Goal: Task Accomplishment & Management: Complete application form

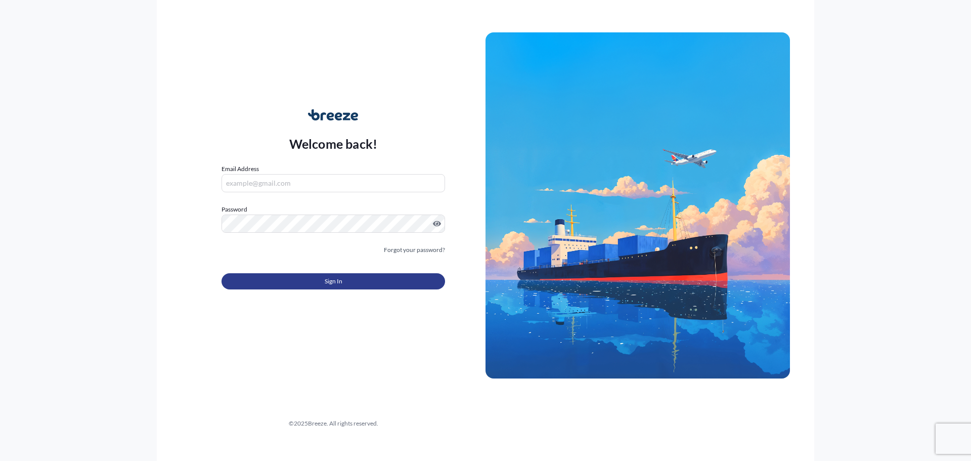
type input "[EMAIL_ADDRESS][DOMAIN_NAME]"
click at [332, 284] on span "Sign In" at bounding box center [334, 281] width 18 height 10
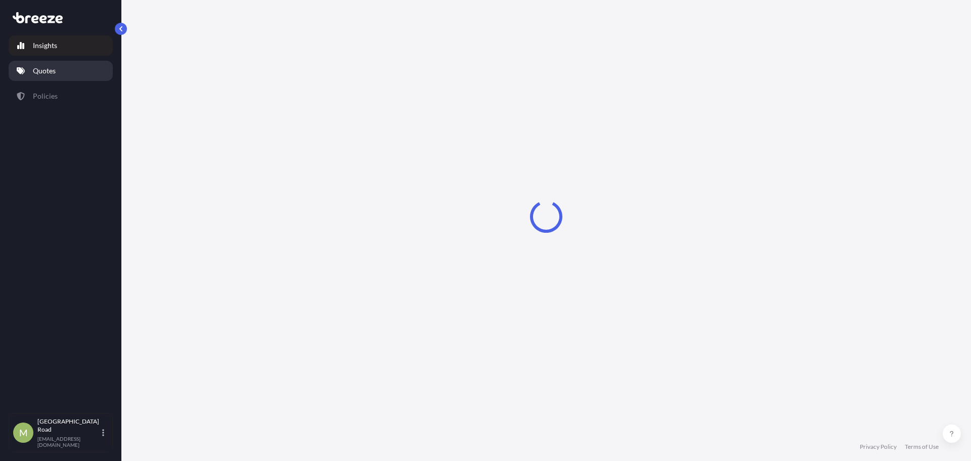
click at [52, 71] on p "Quotes" at bounding box center [44, 71] width 23 height 10
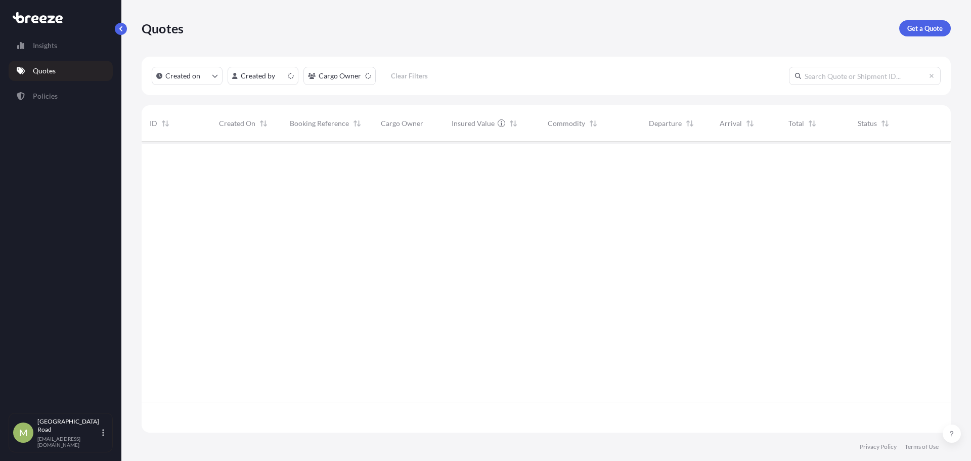
scroll to position [289, 802]
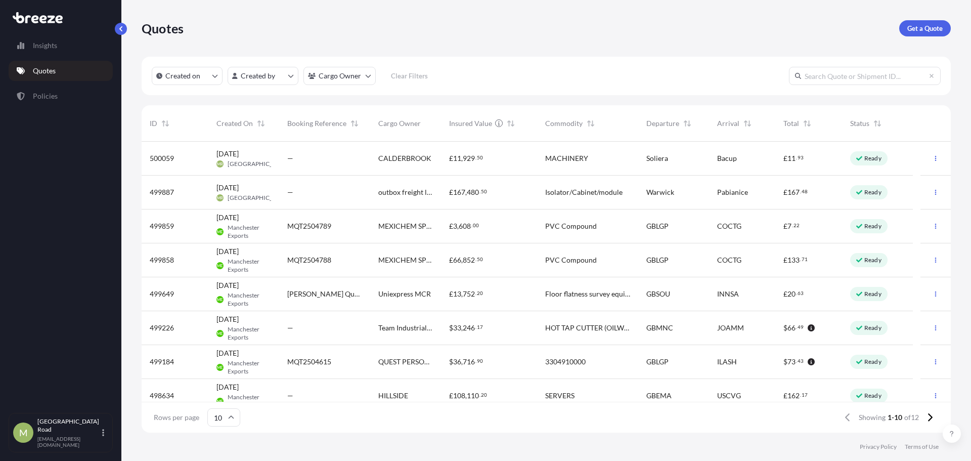
drag, startPoint x: 609, startPoint y: 330, endPoint x: 601, endPoint y: 320, distance: 12.6
drag, startPoint x: 601, startPoint y: 320, endPoint x: 552, endPoint y: 263, distance: 75.4
click at [552, 263] on span "PVC Compound" at bounding box center [571, 260] width 52 height 10
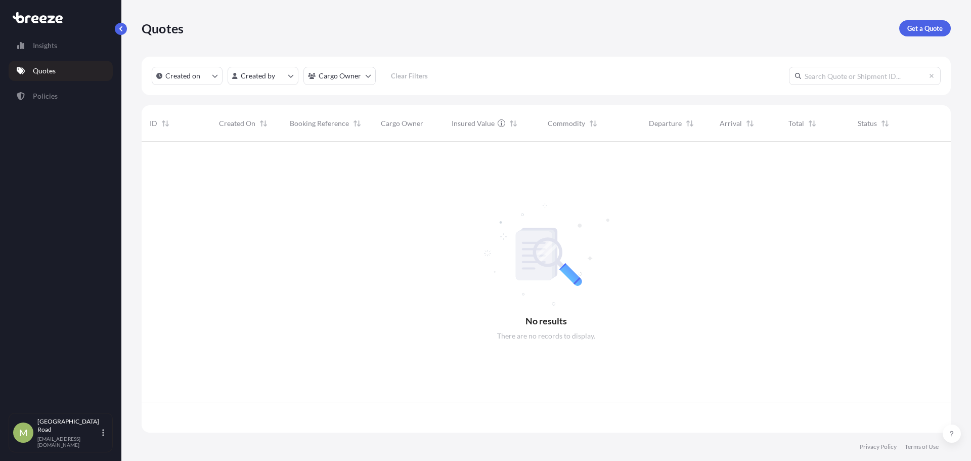
scroll to position [289, 802]
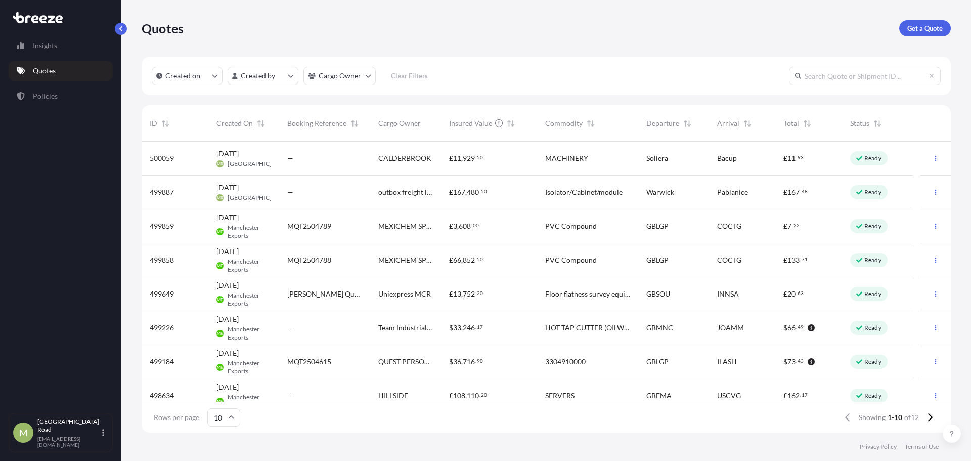
click at [456, 159] on span "11" at bounding box center [457, 158] width 8 height 7
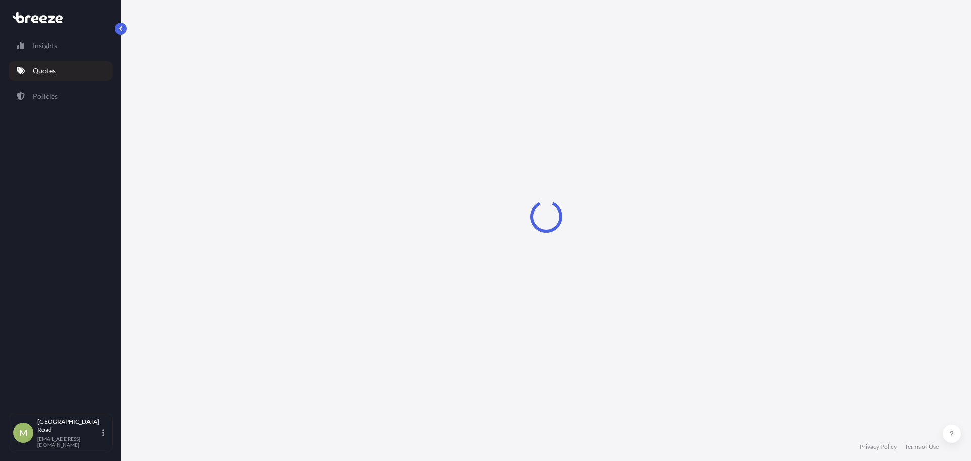
select select "Road"
select select "1"
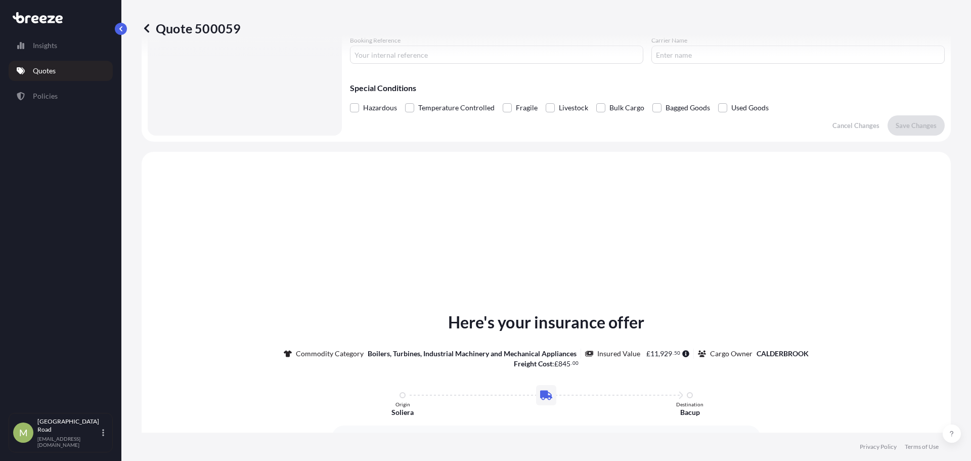
scroll to position [406, 0]
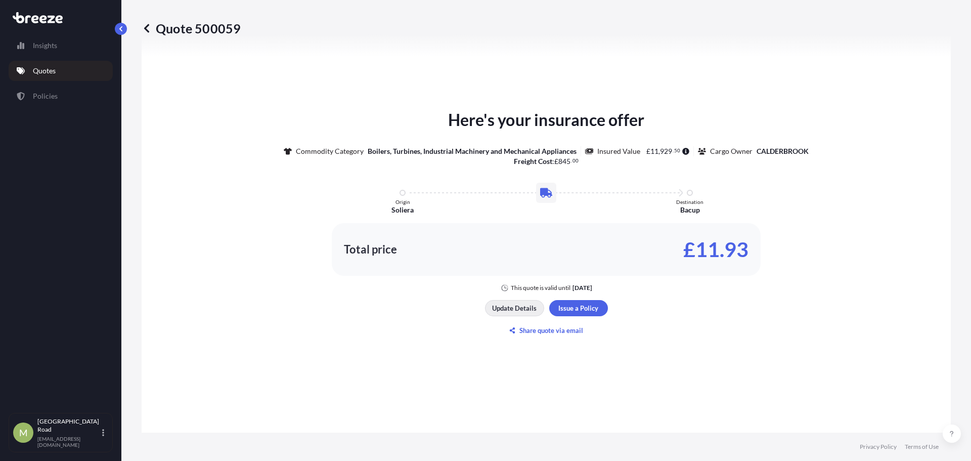
click at [535, 307] on button "Update Details" at bounding box center [514, 308] width 59 height 16
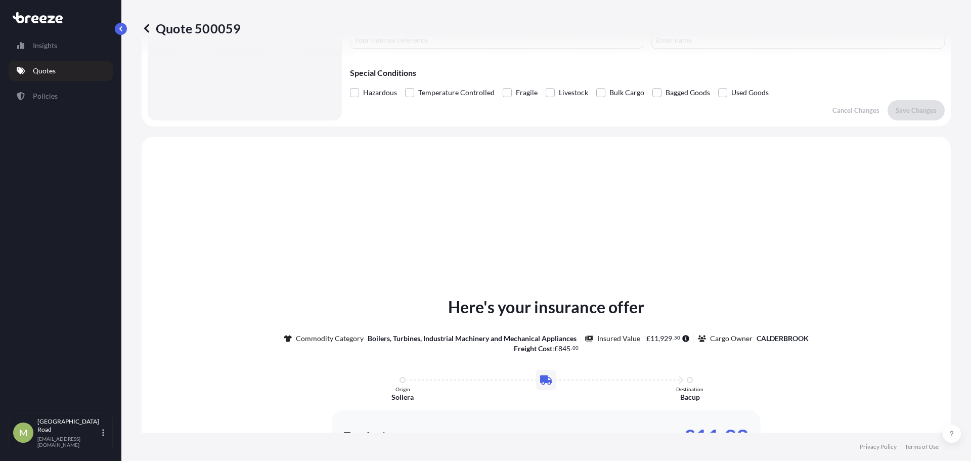
scroll to position [421, 0]
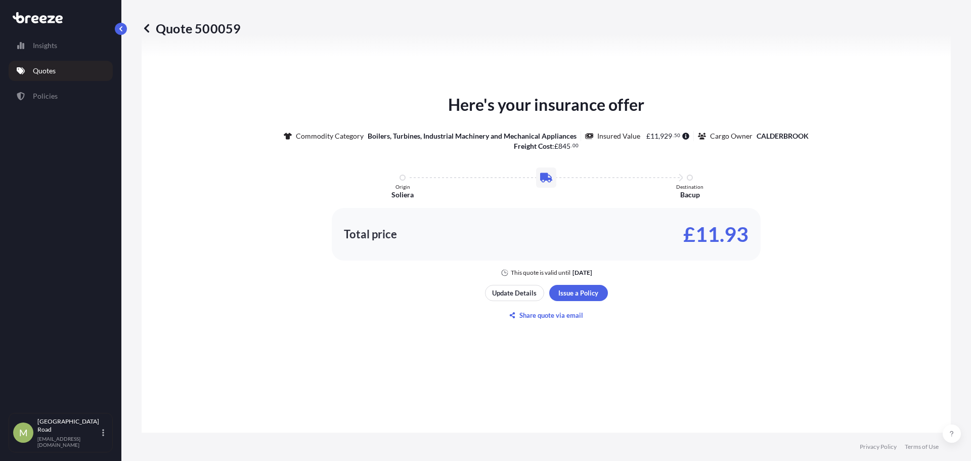
click at [574, 284] on div "Here's your insurance offer Commodity Category Boilers, Turbines, Industrial Ma…" at bounding box center [546, 207] width 781 height 519
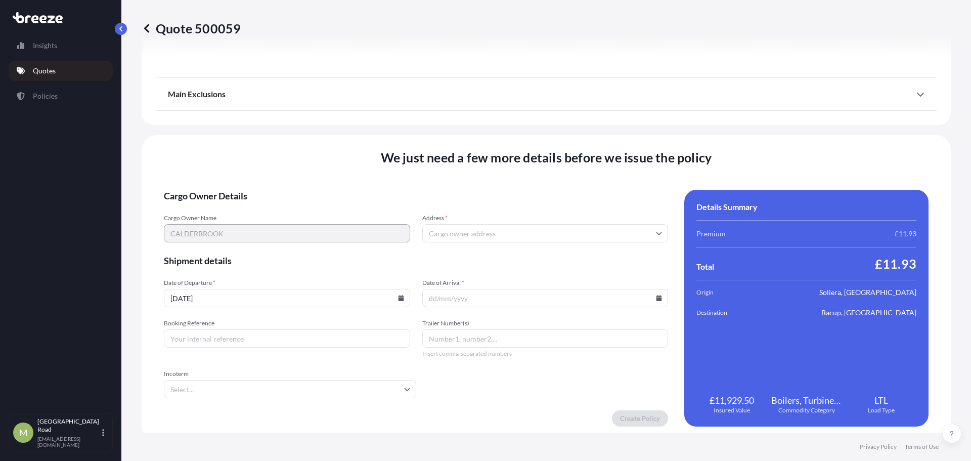
scroll to position [1145, 0]
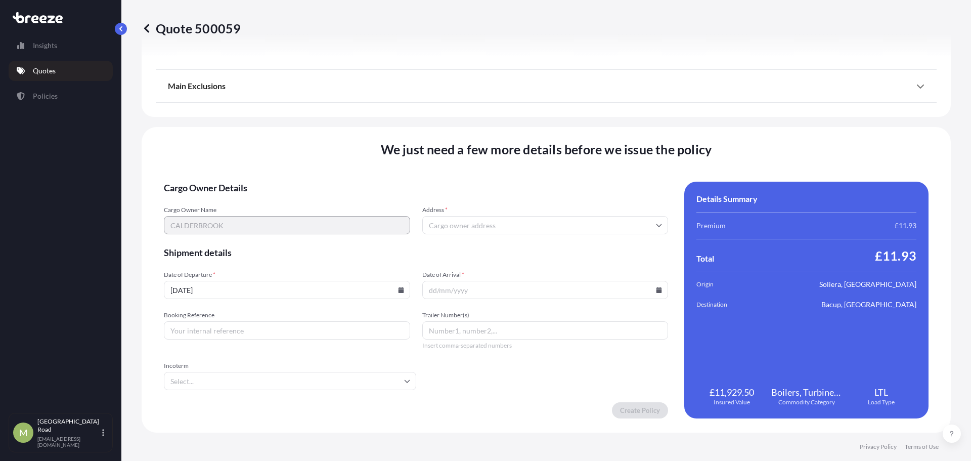
click at [449, 219] on input "Address *" at bounding box center [545, 225] width 246 height 18
click at [462, 217] on input "Address *" at bounding box center [545, 225] width 246 height 18
paste input "Unit 7 NEW Line Ind Est, The sidings"
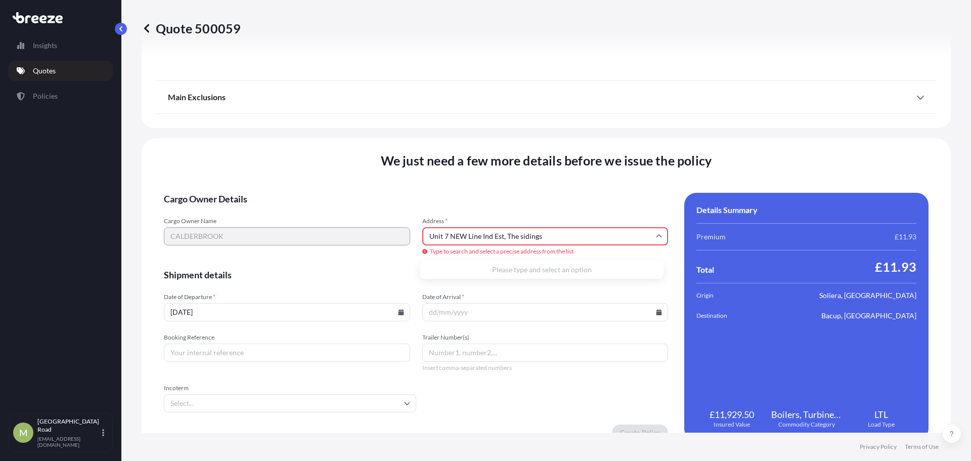
click at [406, 229] on div "Cargo Owner Name CALDERBROOK Address * Unit [GEOGRAPHIC_DATA], The sidings Type…" at bounding box center [416, 236] width 504 height 39
click at [470, 275] on li "[STREET_ADDRESS][PERSON_NAME]" at bounding box center [542, 274] width 236 height 19
type input "[STREET_ADDRESS][PERSON_NAME]"
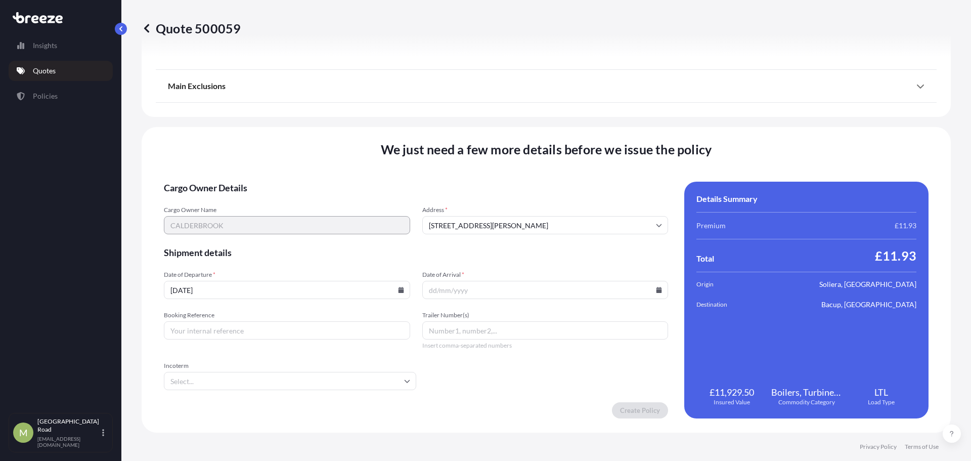
click at [242, 326] on input "Booking Reference" at bounding box center [287, 330] width 246 height 18
type input "MRI2502367"
type input "TRAILER"
click at [448, 282] on input "Date of Arrival *" at bounding box center [545, 290] width 246 height 18
click at [398, 289] on icon at bounding box center [401, 290] width 6 height 6
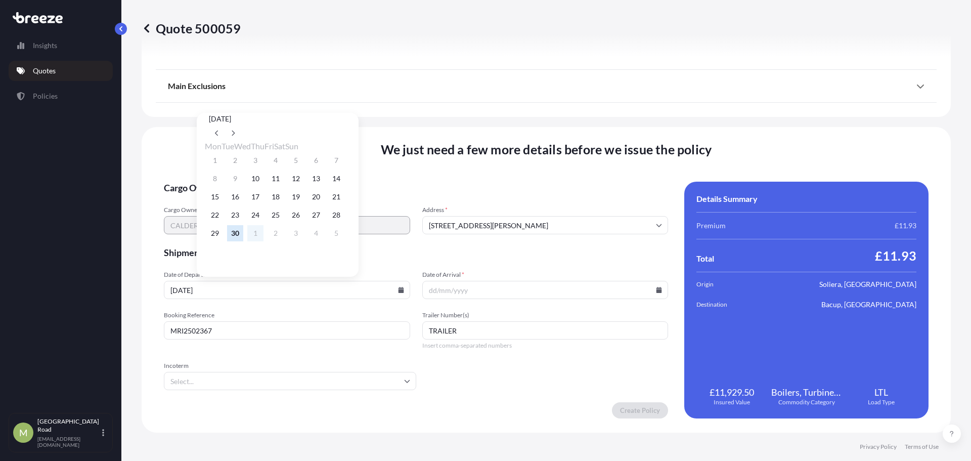
click at [264, 236] on button "1" at bounding box center [255, 233] width 16 height 16
type input "[DATE]"
click at [657, 288] on icon at bounding box center [660, 290] width 6 height 6
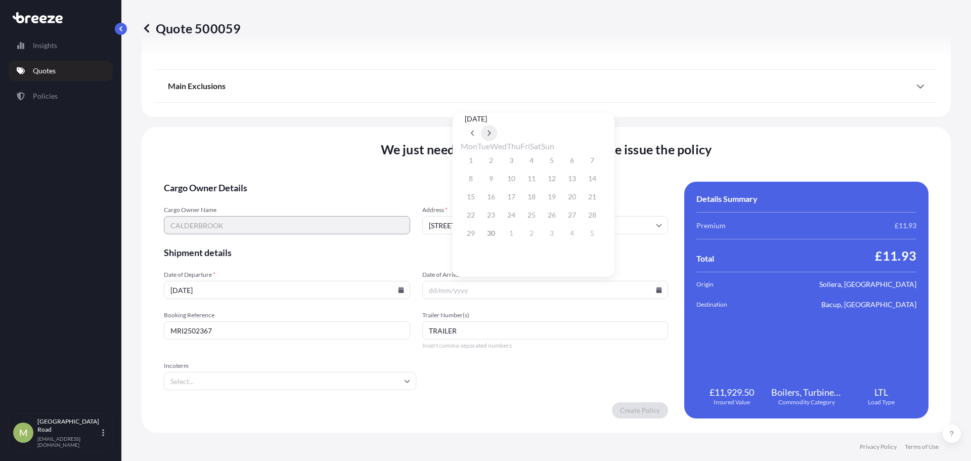
click at [497, 125] on button at bounding box center [489, 133] width 16 height 16
click at [560, 184] on button "10" at bounding box center [552, 178] width 16 height 16
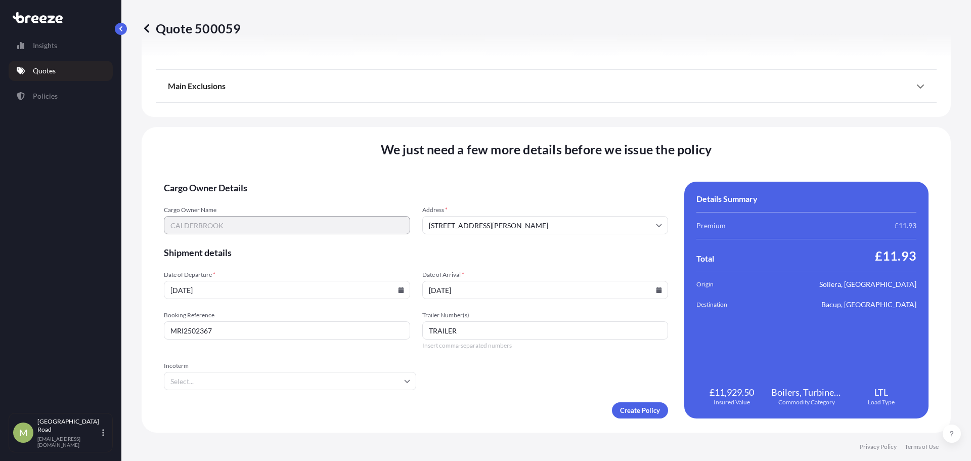
click at [653, 327] on form "Cargo Owner Details Cargo Owner Name CALDERBROOK Address [GEOGRAPHIC_DATA][STRE…" at bounding box center [416, 300] width 504 height 237
click at [657, 292] on icon at bounding box center [659, 290] width 6 height 6
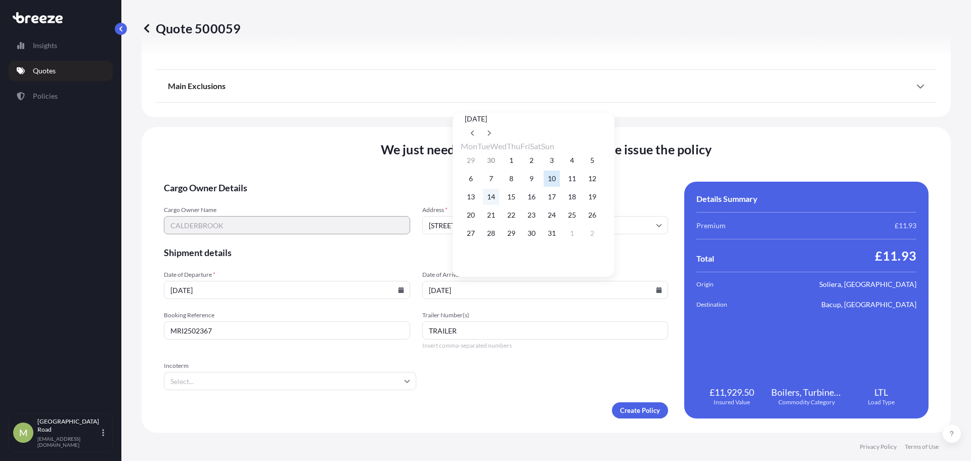
click at [499, 197] on button "14" at bounding box center [491, 197] width 16 height 16
type input "[DATE]"
